Goal: Transaction & Acquisition: Purchase product/service

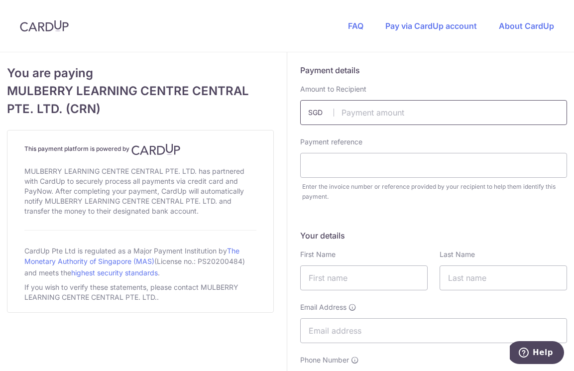
click at [354, 112] on input "text" at bounding box center [433, 112] width 267 height 25
type input "2398.00"
click at [350, 167] on input "text" at bounding box center [433, 165] width 267 height 25
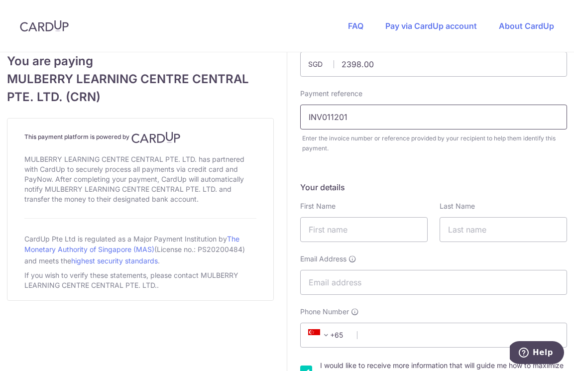
scroll to position [79, 0]
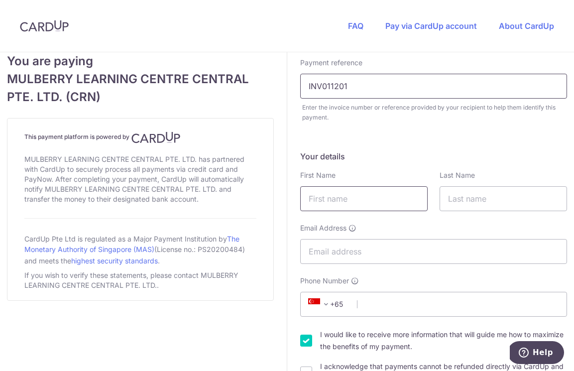
type input "INV011201"
click at [356, 206] on input "text" at bounding box center [363, 198] width 127 height 25
type input "[PERSON_NAME]"
click at [479, 198] on input "text" at bounding box center [502, 198] width 127 height 25
type input "[PERSON_NAME]"
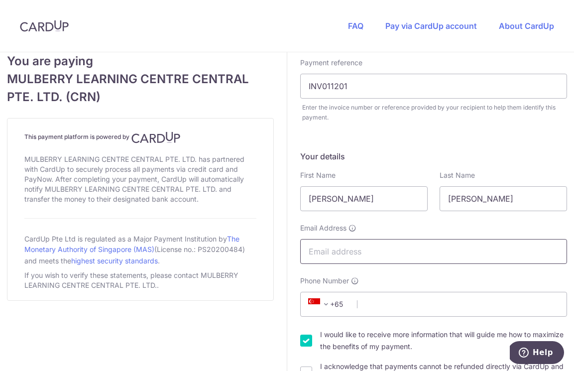
click at [343, 251] on input "Email Address" at bounding box center [433, 251] width 267 height 25
type input "[EMAIL_ADDRESS][DOMAIN_NAME]"
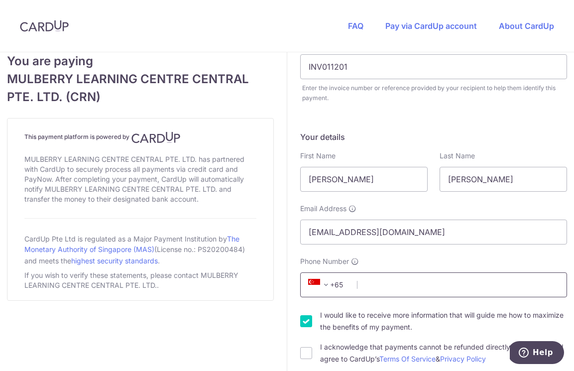
scroll to position [100, 0]
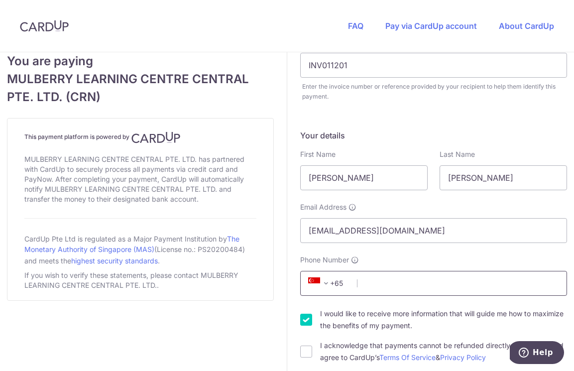
click at [389, 290] on input "Phone Number" at bounding box center [433, 283] width 267 height 25
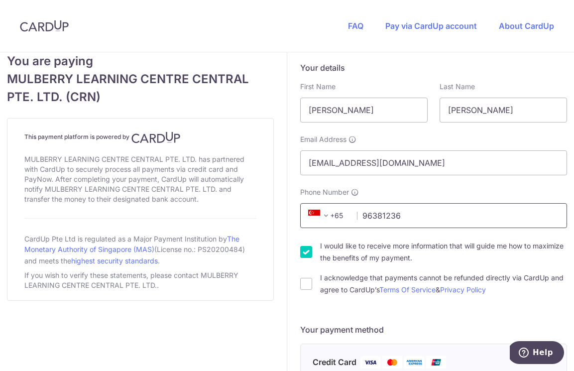
scroll to position [168, 0]
type input "96381236"
click at [303, 249] on input "I would like to receive more information that will guide me how to maximize the…" at bounding box center [306, 251] width 12 height 12
checkbox input "false"
click at [310, 287] on input "I acknowledge that payments cannot be refunded directly via CardUp and agree to…" at bounding box center [306, 283] width 12 height 12
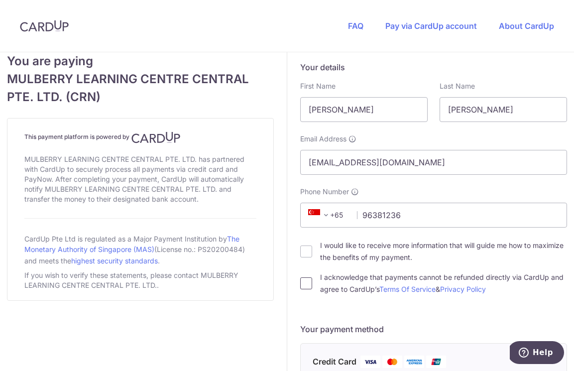
checkbox input "true"
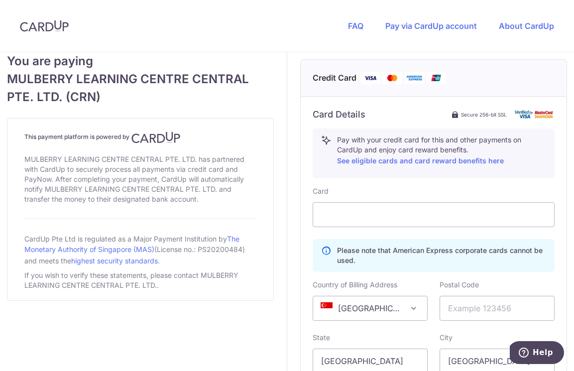
scroll to position [479, 0]
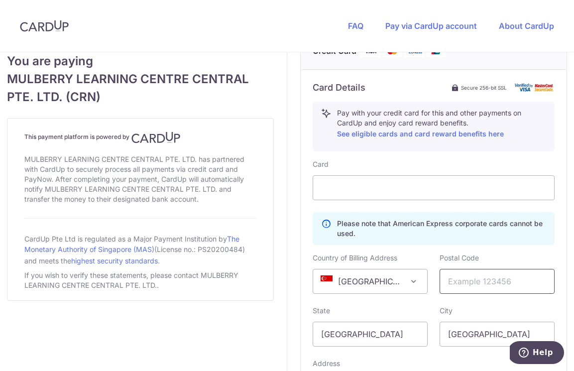
click at [464, 277] on input "text" at bounding box center [496, 281] width 115 height 25
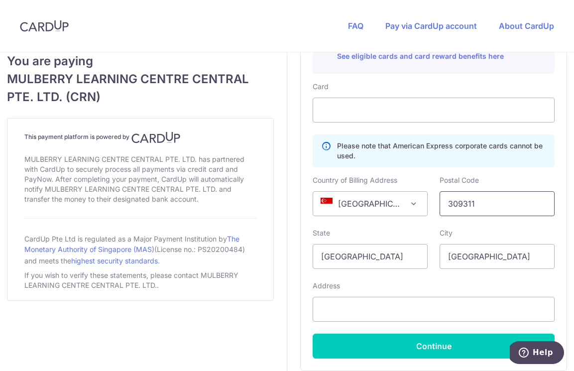
scroll to position [593, 0]
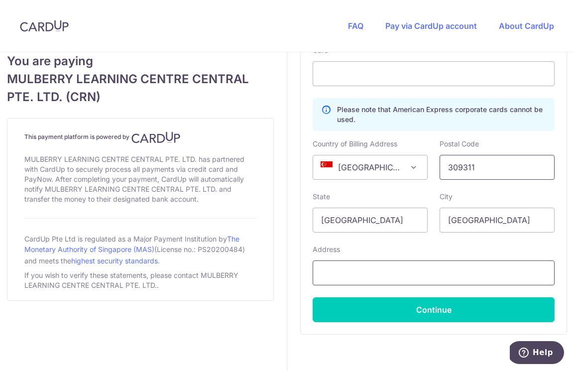
type input "309311"
click at [429, 267] on input "text" at bounding box center [433, 272] width 242 height 25
type input "[STREET_ADDRESS][PERSON_NAME]"
click at [439, 244] on div "Address [STREET_ADDRESS][PERSON_NAME]" at bounding box center [433, 264] width 242 height 41
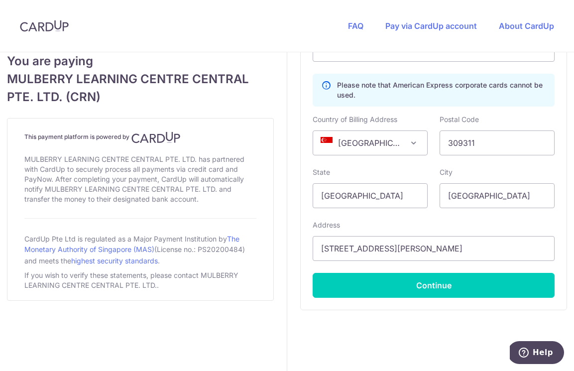
scroll to position [640, 0]
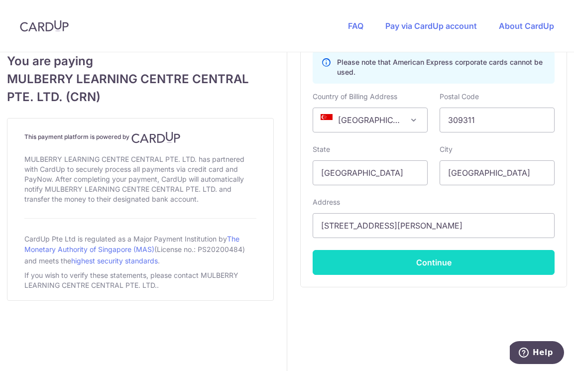
click at [435, 265] on button "Continue" at bounding box center [433, 262] width 242 height 25
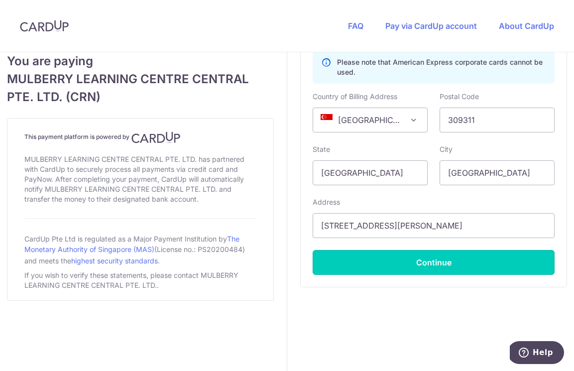
type input "**** 4908"
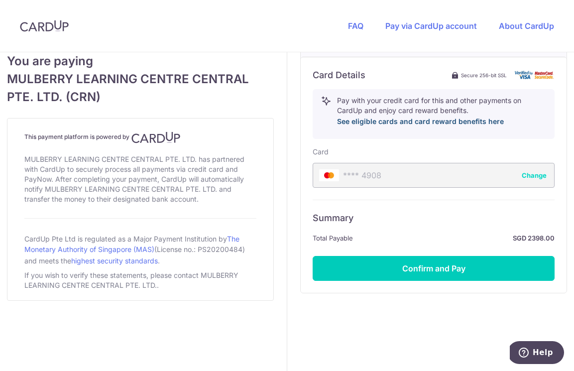
scroll to position [498, 0]
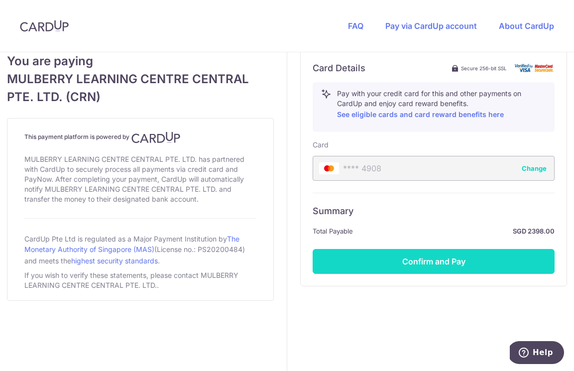
click at [424, 255] on button "Confirm and Pay" at bounding box center [433, 261] width 242 height 25
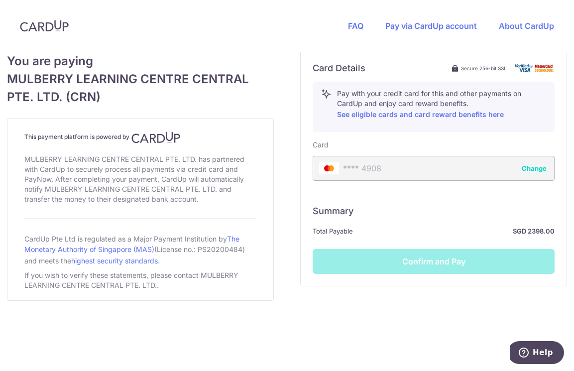
click at [429, 266] on div "Summary Total Payable SGD 2398.00 Confirm and Pay" at bounding box center [433, 233] width 242 height 81
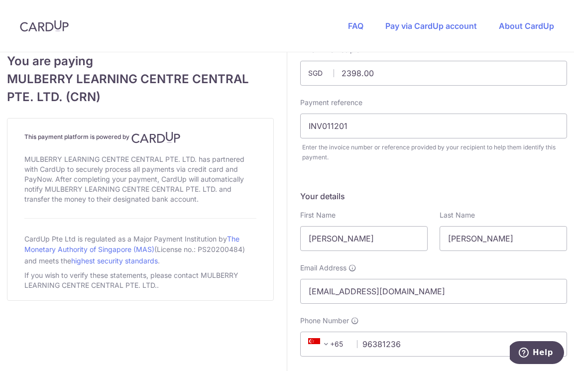
scroll to position [0, 0]
